Goal: Browse casually

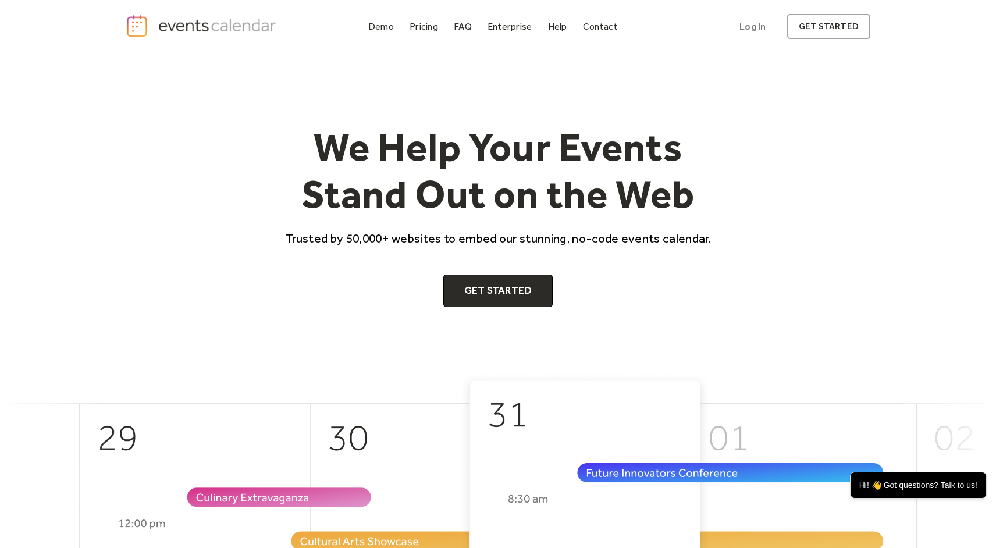
drag, startPoint x: 285, startPoint y: 26, endPoint x: 190, endPoint y: 19, distance: 95.1
click at [190, 19] on div "Demo Pricing FAQ Enterprise Help Contact Log In Get Started Log In get started" at bounding box center [498, 27] width 744 height 26
click at [190, 19] on img "home" at bounding box center [203, 26] width 154 height 24
drag, startPoint x: 288, startPoint y: 20, endPoint x: 202, endPoint y: 20, distance: 86.7
click at [202, 20] on div "Demo Pricing FAQ Enterprise Help Contact Log In Get Started Log In get started" at bounding box center [498, 27] width 744 height 26
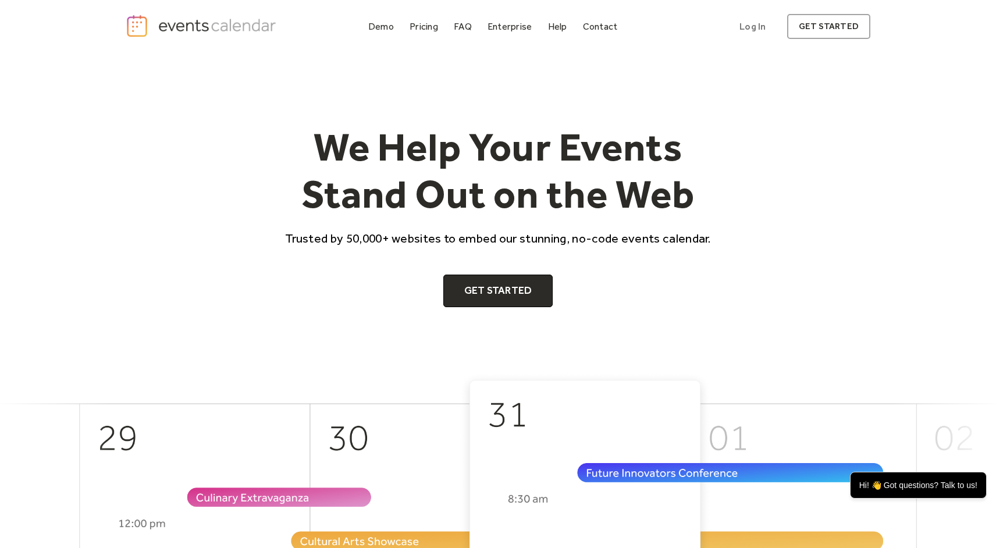
click at [282, 33] on div "Demo Pricing FAQ Enterprise Help Contact Log In Get Started Log In get started" at bounding box center [498, 27] width 744 height 26
drag, startPoint x: 282, startPoint y: 29, endPoint x: 165, endPoint y: 27, distance: 116.9
click at [165, 27] on div "Demo Pricing FAQ Enterprise Help Contact Log In Get Started Log In get started" at bounding box center [498, 27] width 744 height 26
